Goal: Task Accomplishment & Management: Manage account settings

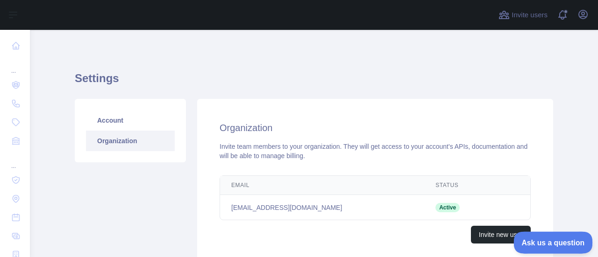
click at [533, 243] on span "Ask us a question" at bounding box center [548, 241] width 70 height 7
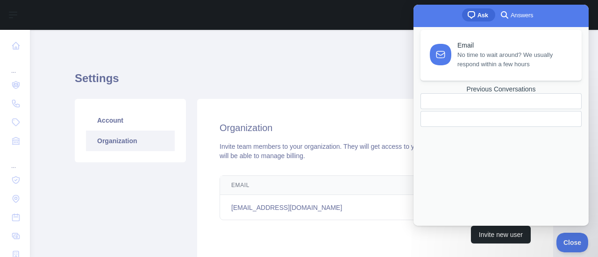
click at [499, 60] on span "No time to wait around? We usually respond within a few hours" at bounding box center [513, 59] width 113 height 19
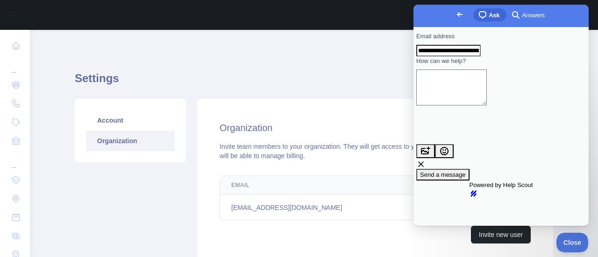
click at [482, 100] on textarea "How can we help?" at bounding box center [451, 88] width 71 height 36
paste textarea "**********"
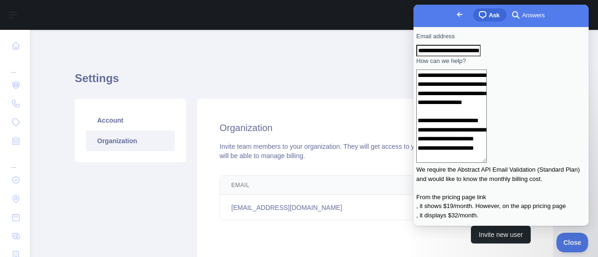
scroll to position [24, 0]
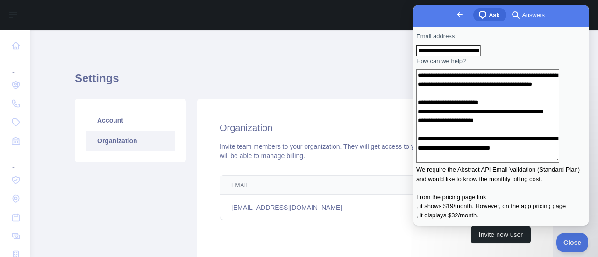
type textarea "**********"
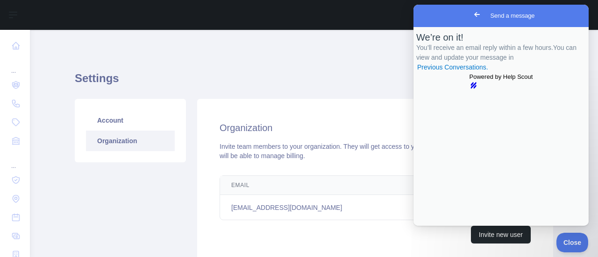
click at [285, 63] on div "Settings Account Organization Organization Invite team members to your organiza…" at bounding box center [314, 165] width 478 height 227
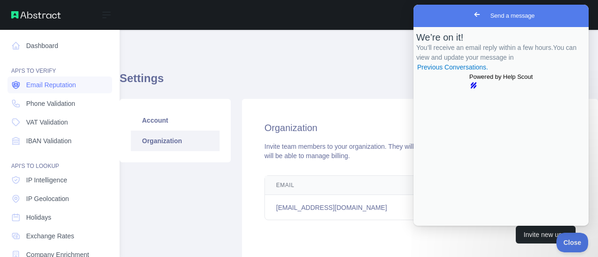
click at [38, 78] on link "Email Reputation" at bounding box center [59, 85] width 105 height 17
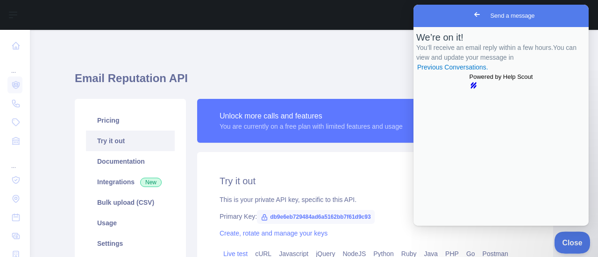
click at [575, 241] on span "Close" at bounding box center [570, 241] width 32 height 7
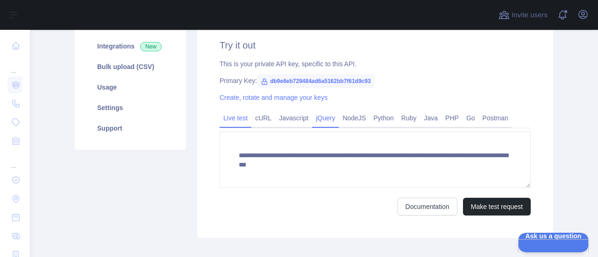
scroll to position [140, 0]
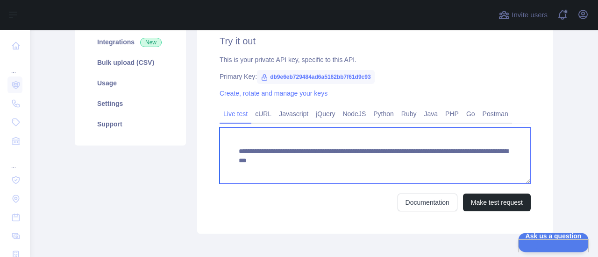
drag, startPoint x: 399, startPoint y: 162, endPoint x: 432, endPoint y: 163, distance: 33.7
click at [432, 163] on textarea "**********" at bounding box center [375, 155] width 311 height 57
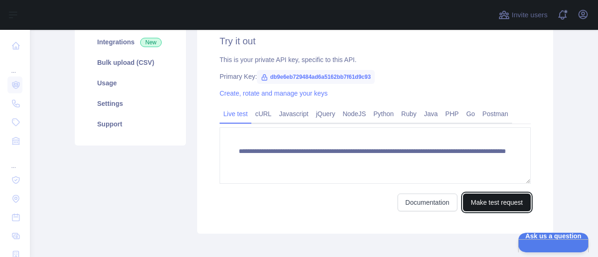
click at [484, 201] on button "Make test request" at bounding box center [497, 203] width 68 height 18
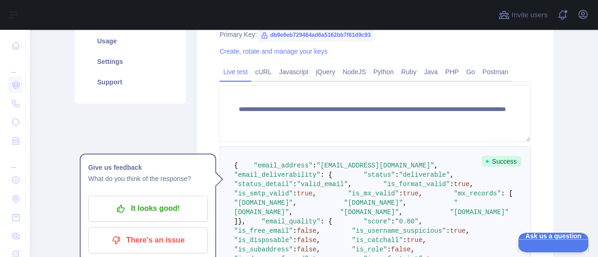
scroll to position [187, 0]
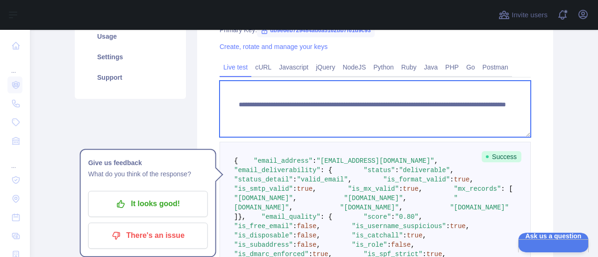
drag, startPoint x: 424, startPoint y: 114, endPoint x: 400, endPoint y: 114, distance: 23.8
click at [400, 114] on textarea "**********" at bounding box center [375, 109] width 311 height 57
click at [421, 115] on textarea "**********" at bounding box center [375, 109] width 311 height 57
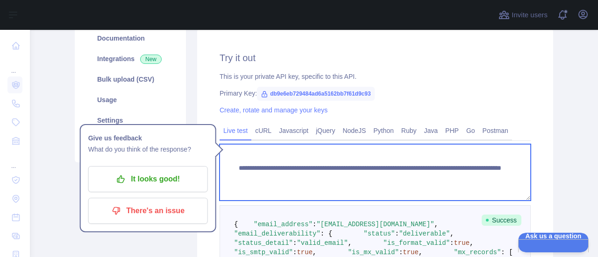
scroll to position [48, 0]
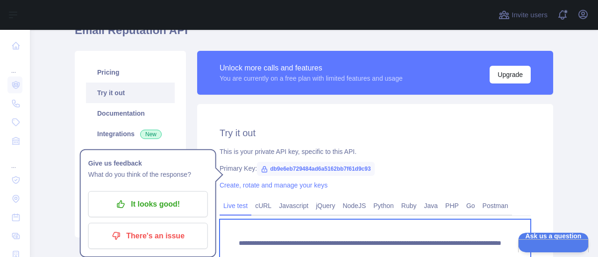
type textarea "**********"
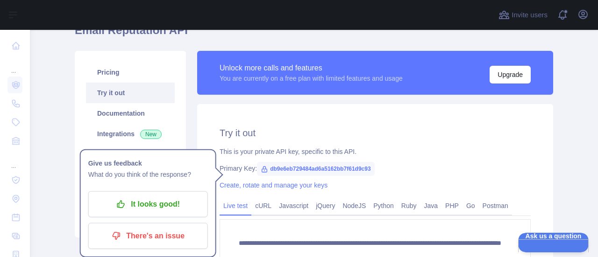
click at [119, 74] on link "Pricing" at bounding box center [130, 72] width 89 height 21
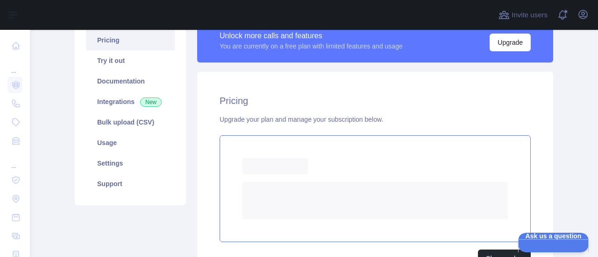
scroll to position [95, 0]
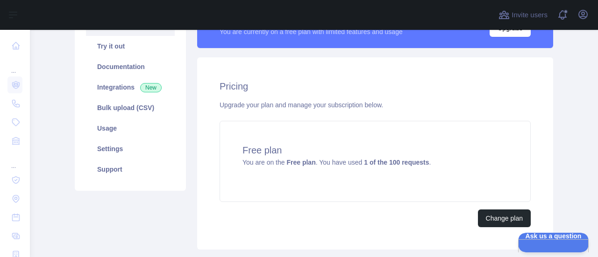
click at [509, 207] on div "Pricing Upgrade your plan and manage your subscription below. Free plan You are…" at bounding box center [375, 153] width 356 height 192
click at [509, 217] on button "Change plan" at bounding box center [504, 219] width 53 height 18
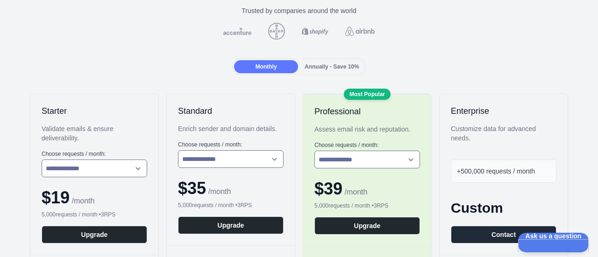
scroll to position [93, 0]
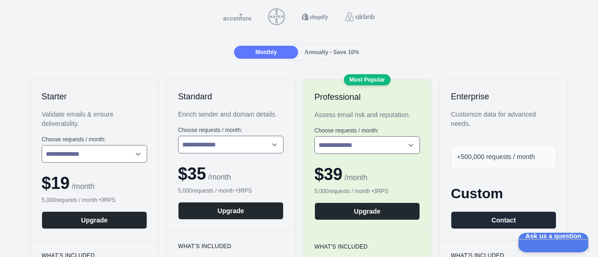
click at [244, 146] on select "**********" at bounding box center [231, 145] width 106 height 18
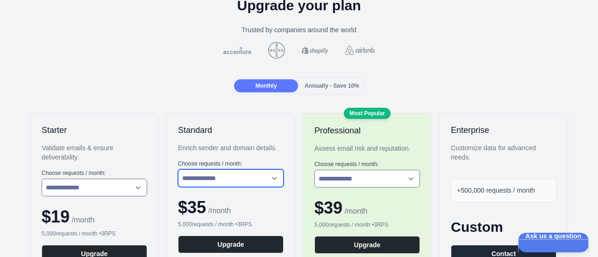
scroll to position [47, 0]
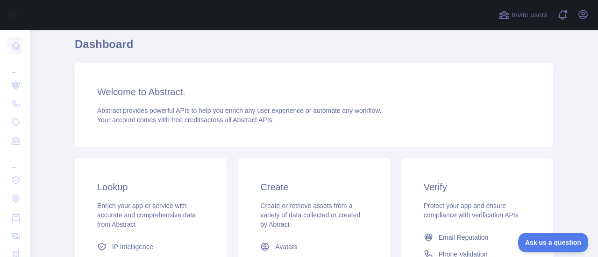
scroll to position [21, 0]
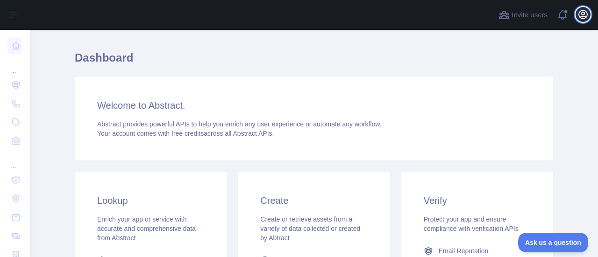
click at [586, 16] on icon "button" at bounding box center [583, 14] width 8 height 8
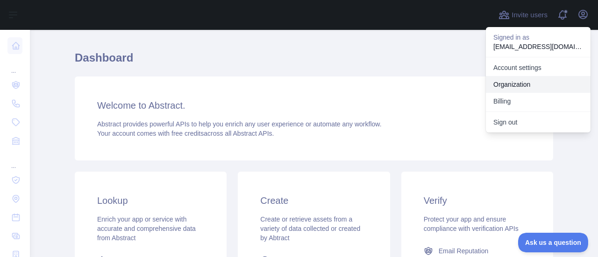
click at [524, 82] on link "Organization" at bounding box center [538, 84] width 105 height 17
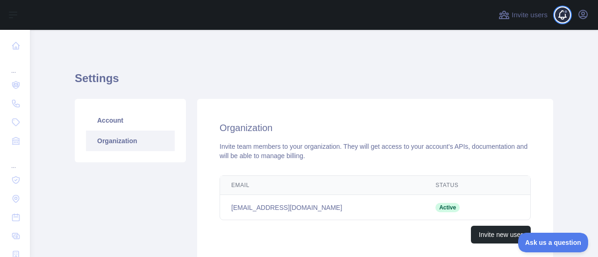
click at [566, 14] on span at bounding box center [566, 15] width 19 height 30
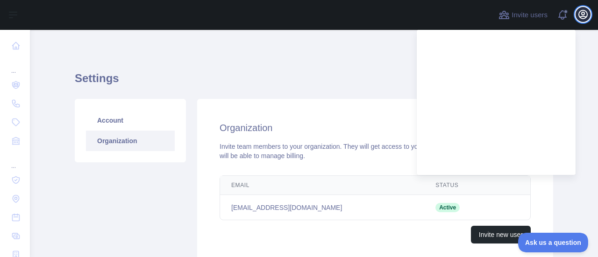
click at [586, 19] on icon "button" at bounding box center [582, 14] width 11 height 11
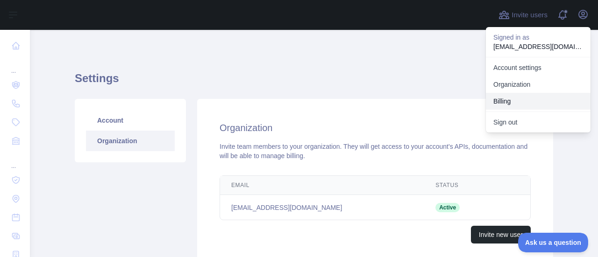
click at [511, 105] on button "Billing" at bounding box center [538, 101] width 105 height 17
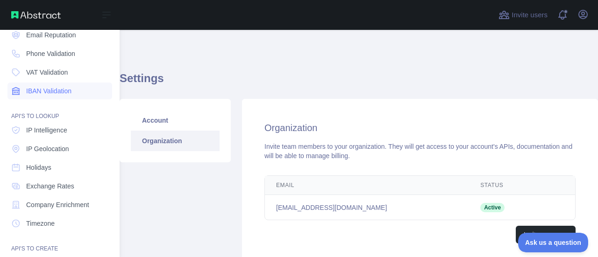
scroll to position [41, 0]
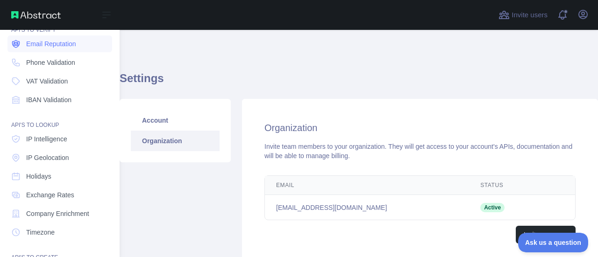
click at [54, 48] on link "Email Reputation" at bounding box center [59, 43] width 105 height 17
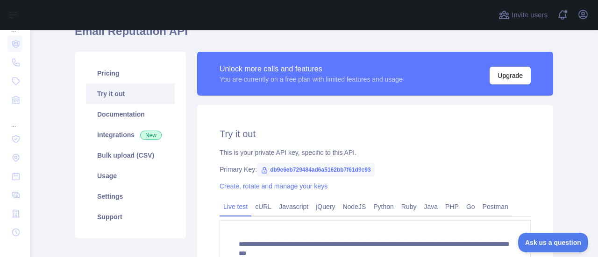
scroll to position [93, 0]
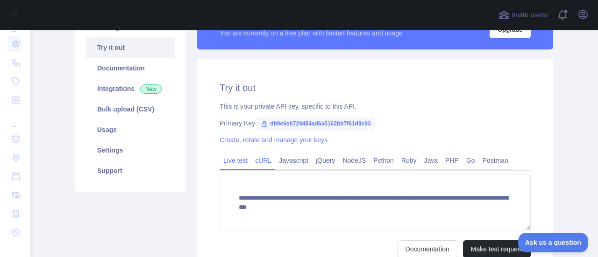
click at [261, 163] on link "cURL" at bounding box center [263, 160] width 24 height 15
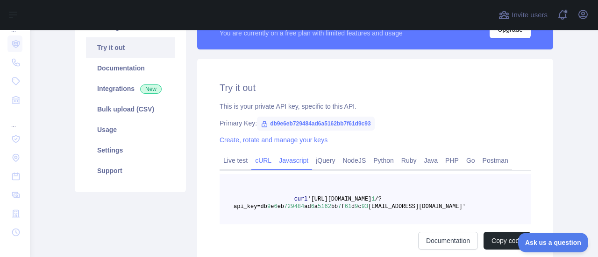
click at [287, 161] on link "Javascript" at bounding box center [293, 160] width 37 height 15
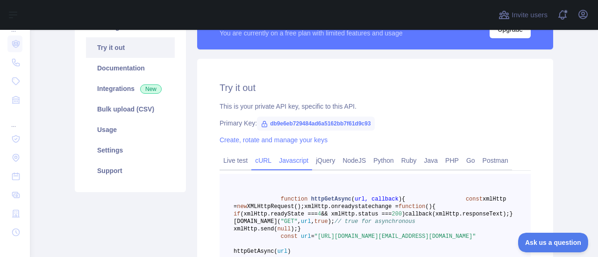
click at [260, 161] on link "cURL" at bounding box center [263, 160] width 24 height 15
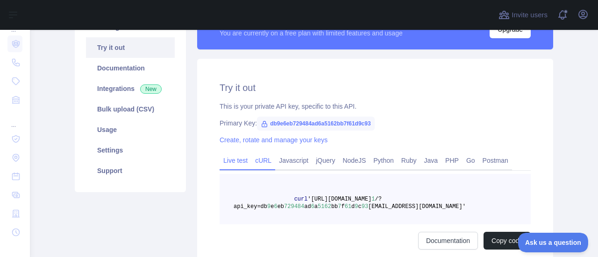
click at [237, 165] on link "Live test" at bounding box center [236, 160] width 32 height 15
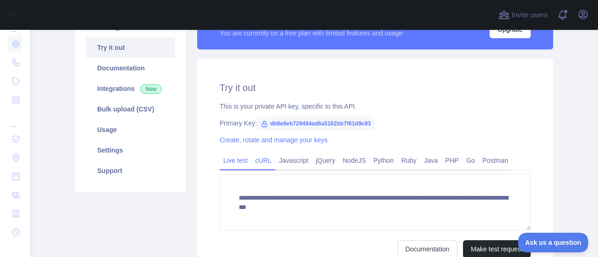
click at [268, 161] on link "cURL" at bounding box center [263, 160] width 24 height 15
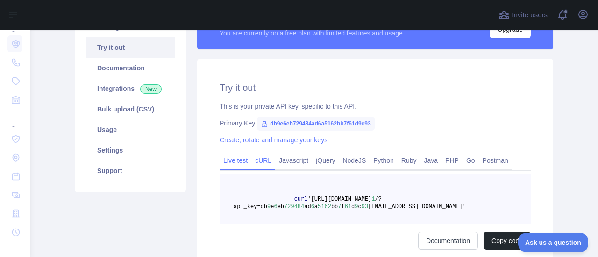
click at [244, 163] on link "Live test" at bounding box center [236, 160] width 32 height 15
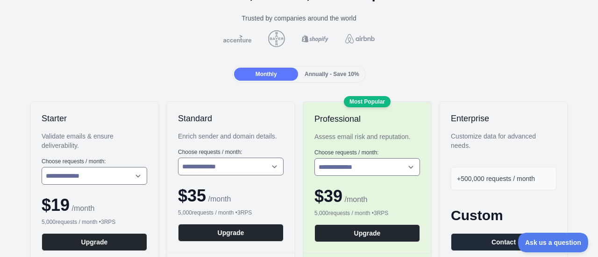
scroll to position [93, 0]
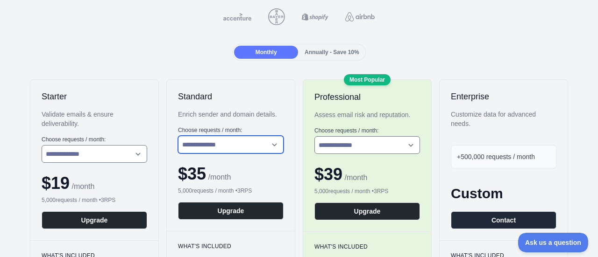
click at [262, 148] on select "**********" at bounding box center [231, 145] width 106 height 18
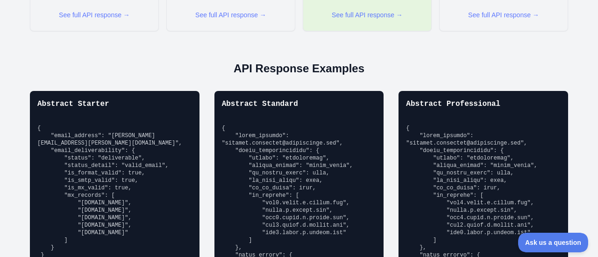
scroll to position [607, 0]
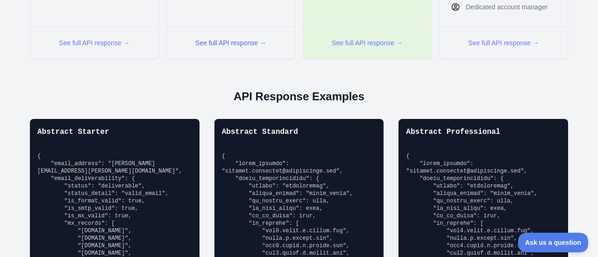
click at [228, 40] on button "See full API response →" at bounding box center [230, 42] width 71 height 9
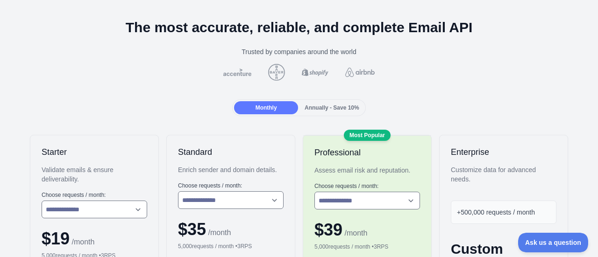
scroll to position [0, 0]
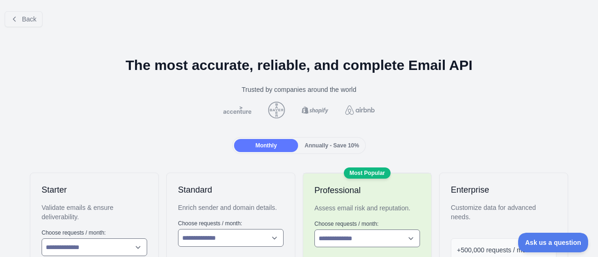
click at [314, 149] on div "Annually - Save 10%" at bounding box center [332, 145] width 64 height 13
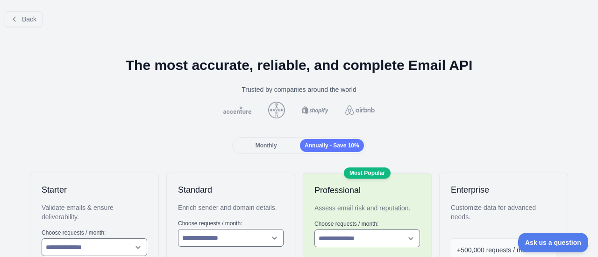
click at [267, 147] on span "Monthly" at bounding box center [265, 145] width 21 height 7
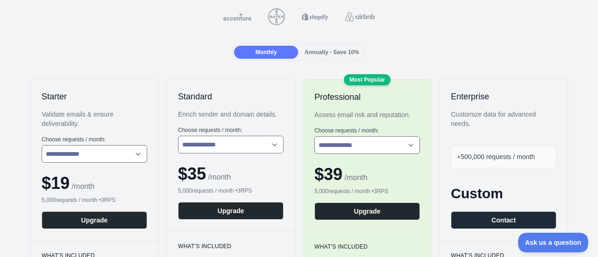
scroll to position [140, 0]
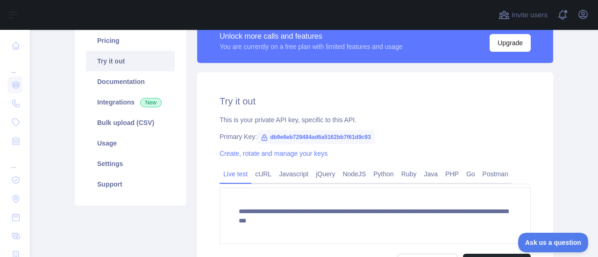
scroll to position [93, 0]
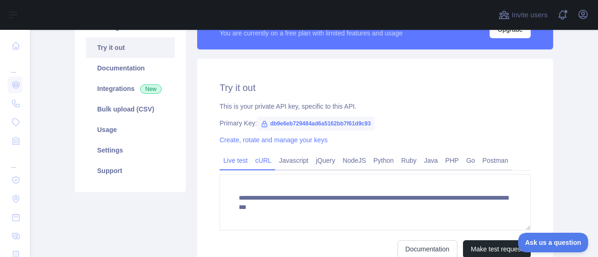
click at [260, 164] on link "cURL" at bounding box center [263, 160] width 24 height 15
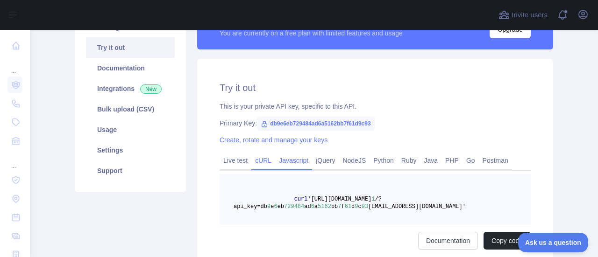
click at [299, 162] on link "Javascript" at bounding box center [293, 160] width 37 height 15
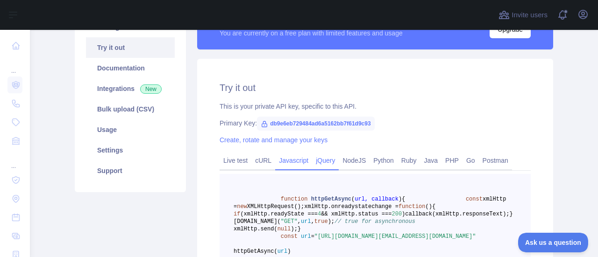
click at [328, 162] on link "jQuery" at bounding box center [325, 160] width 27 height 15
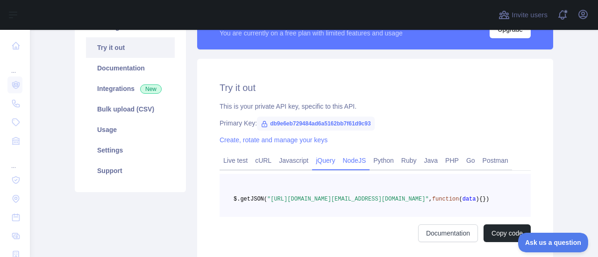
click at [354, 161] on link "NodeJS" at bounding box center [354, 160] width 31 height 15
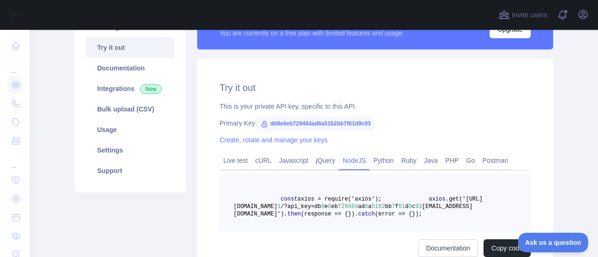
click at [362, 160] on link "NodeJS" at bounding box center [354, 160] width 31 height 15
click at [377, 160] on link "Python" at bounding box center [383, 160] width 28 height 15
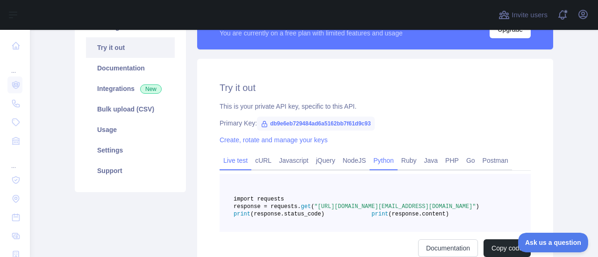
click at [241, 158] on link "Live test" at bounding box center [236, 160] width 32 height 15
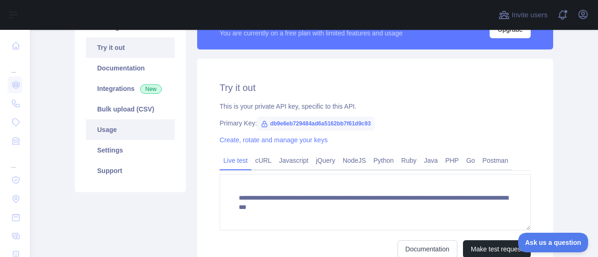
click at [113, 136] on link "Usage" at bounding box center [130, 130] width 89 height 21
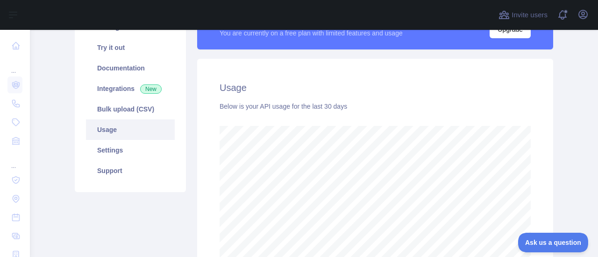
scroll to position [227, 560]
click at [115, 146] on link "Settings" at bounding box center [130, 150] width 89 height 21
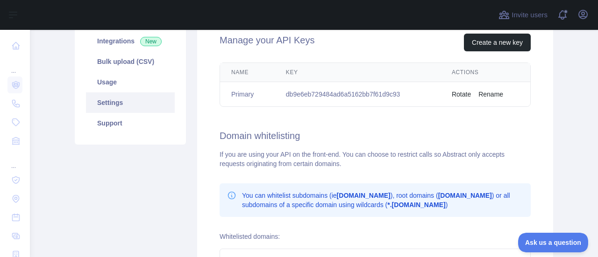
scroll to position [140, 0]
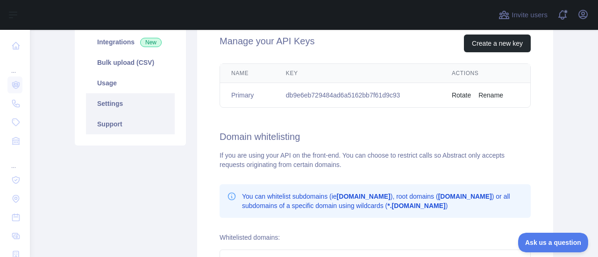
click at [116, 126] on link "Support" at bounding box center [130, 124] width 89 height 21
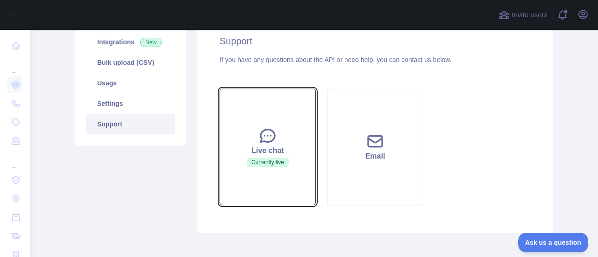
click at [266, 141] on icon at bounding box center [268, 136] width 14 height 13
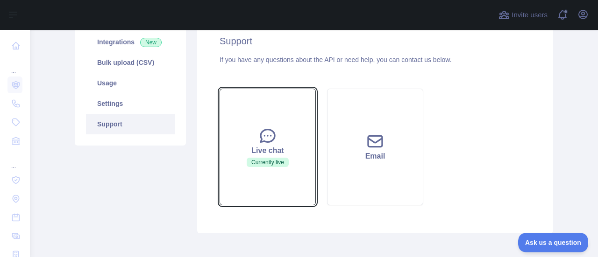
click at [266, 141] on icon at bounding box center [268, 136] width 14 height 13
click at [269, 139] on icon at bounding box center [268, 136] width 14 height 13
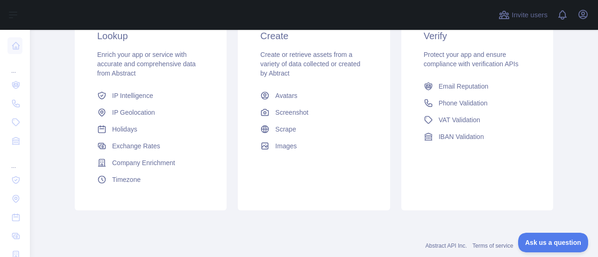
scroll to position [187, 0]
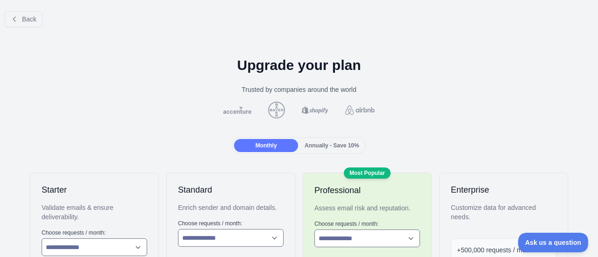
scroll to position [47, 0]
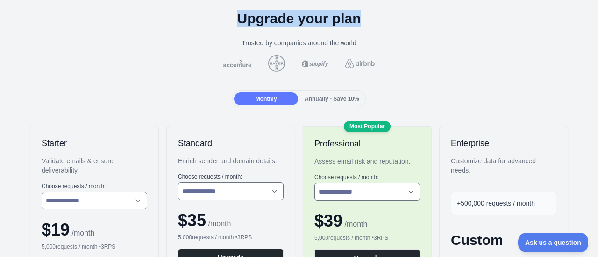
drag, startPoint x: 234, startPoint y: 16, endPoint x: 377, endPoint y: 10, distance: 143.5
click at [377, 10] on h1 "Upgrade your plan" at bounding box center [298, 18] width 583 height 17
click at [390, 22] on h1 "Upgrade your plan" at bounding box center [298, 18] width 583 height 17
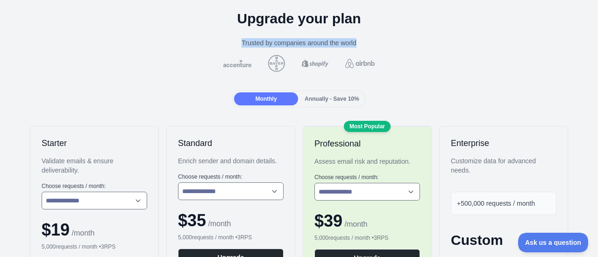
drag, startPoint x: 236, startPoint y: 42, endPoint x: 361, endPoint y: 35, distance: 125.4
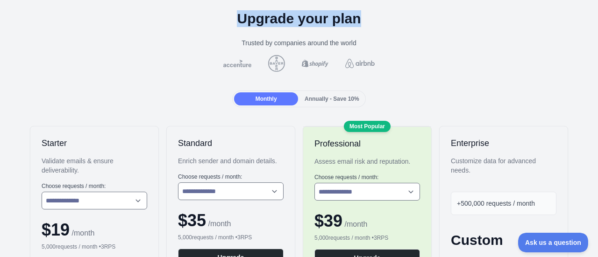
drag, startPoint x: 358, startPoint y: 21, endPoint x: 233, endPoint y: 20, distance: 125.2
click at [233, 20] on h1 "Upgrade your plan" at bounding box center [298, 18] width 583 height 17
click at [181, 24] on h1 "Upgrade your plan" at bounding box center [298, 18] width 583 height 17
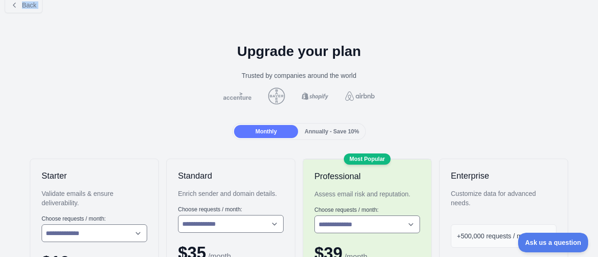
scroll to position [0, 0]
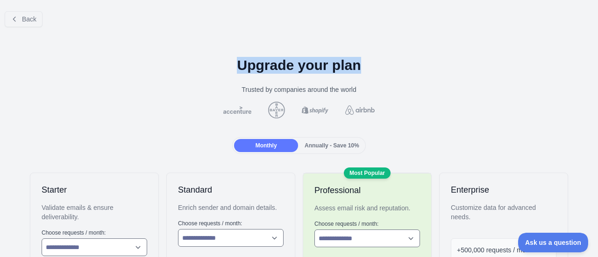
drag, startPoint x: 231, startPoint y: 21, endPoint x: 379, endPoint y: 64, distance: 153.9
click at [379, 64] on h1 "Upgrade your plan" at bounding box center [298, 65] width 583 height 17
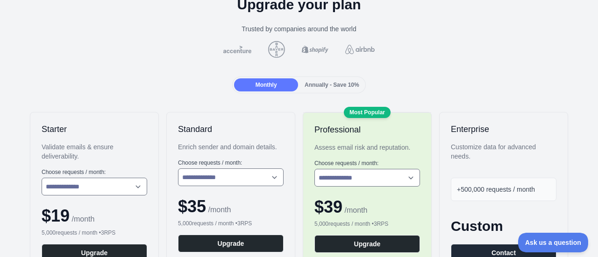
scroll to position [47, 0]
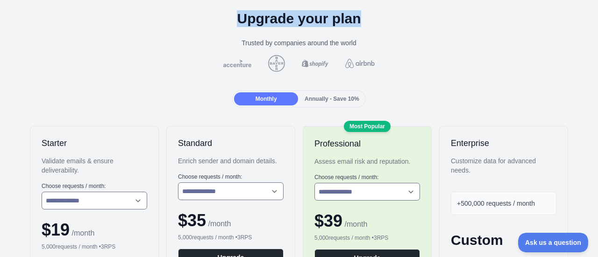
drag, startPoint x: 234, startPoint y: 23, endPoint x: 402, endPoint y: 23, distance: 167.7
click at [402, 23] on h1 "Upgrade your plan" at bounding box center [298, 18] width 583 height 17
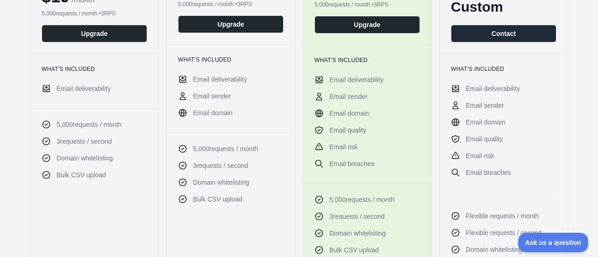
scroll to position [327, 0]
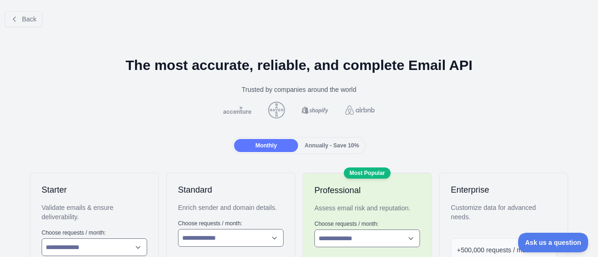
scroll to position [140, 0]
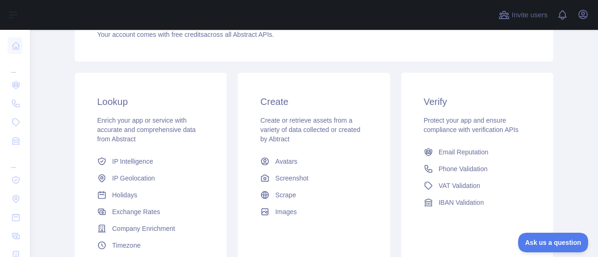
scroll to position [140, 0]
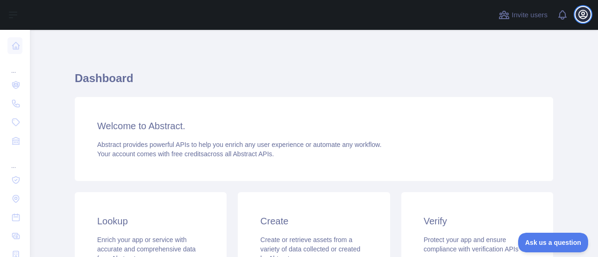
click at [580, 14] on icon "button" at bounding box center [582, 14] width 11 height 11
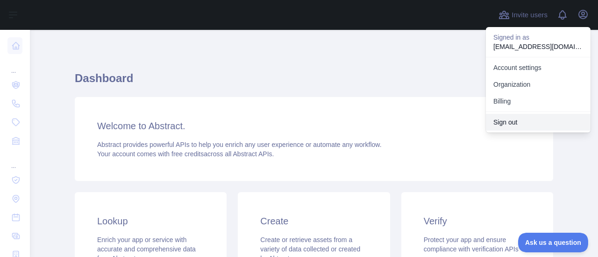
click at [513, 121] on button "Sign out" at bounding box center [538, 122] width 105 height 17
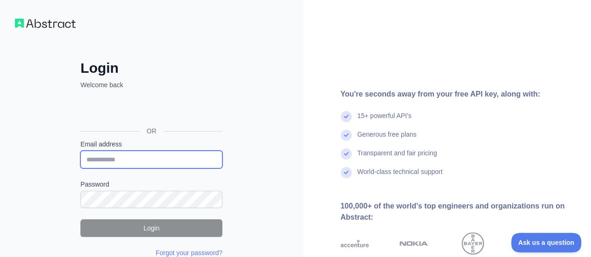
click at [136, 159] on input "Email address" at bounding box center [151, 160] width 142 height 18
drag, startPoint x: 110, startPoint y: 160, endPoint x: 116, endPoint y: 161, distance: 5.6
click at [110, 160] on input "**********" at bounding box center [151, 160] width 142 height 18
type input "**********"
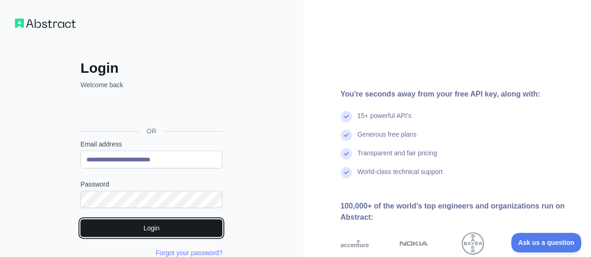
click at [140, 227] on button "Login" at bounding box center [151, 229] width 142 height 18
